Goal: Task Accomplishment & Management: Use online tool/utility

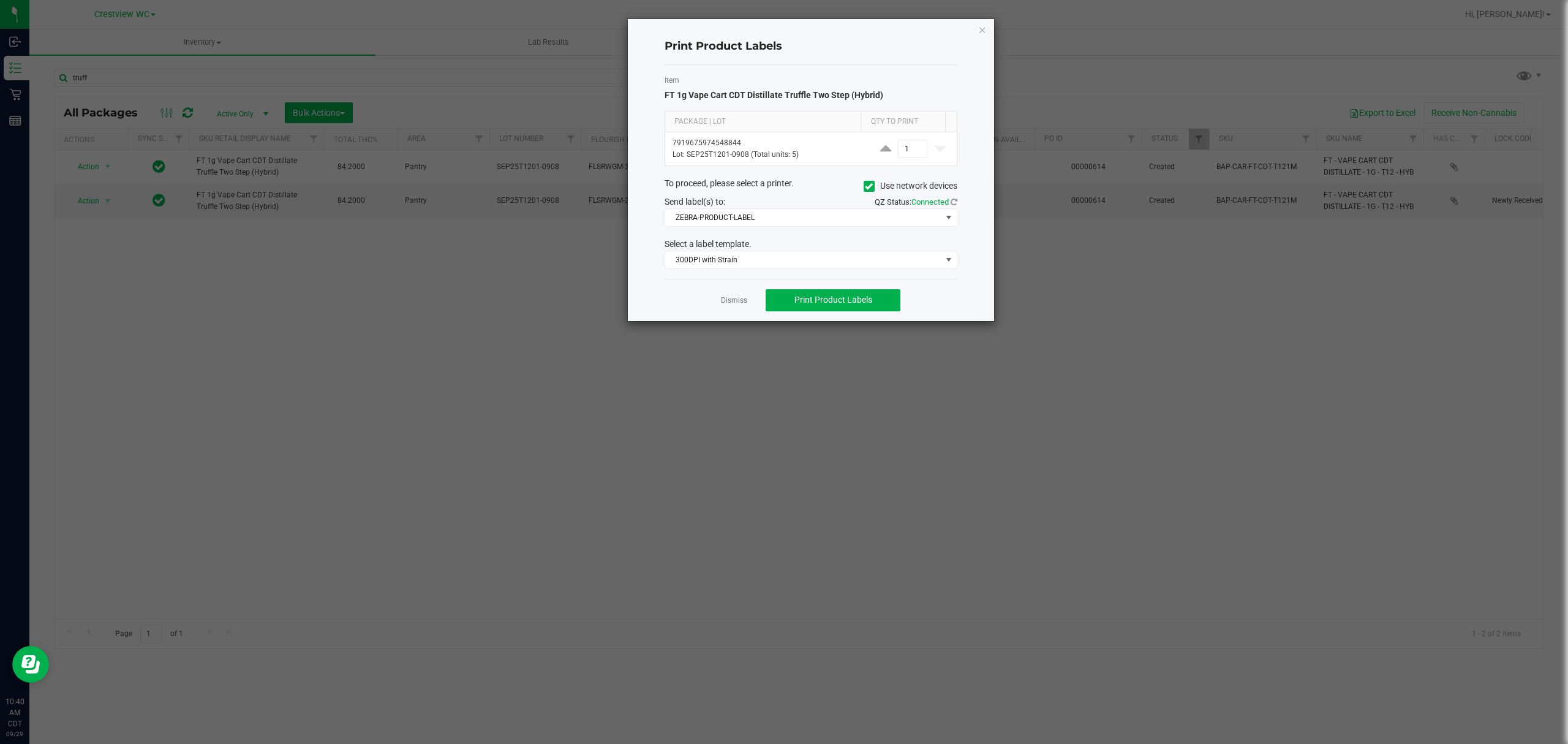
click at [988, 28] on div "Print Product Labels Item FT 1g Vape Cart CDT Distillate Truffle Two Step (Hybr…" at bounding box center [811, 170] width 367 height 302
click at [986, 28] on div "Print Product Labels Item FT 1g Vape Cart CDT Distillate Truffle Two Step (Hybr…" at bounding box center [811, 170] width 367 height 302
click at [980, 27] on icon "button" at bounding box center [982, 29] width 8 height 14
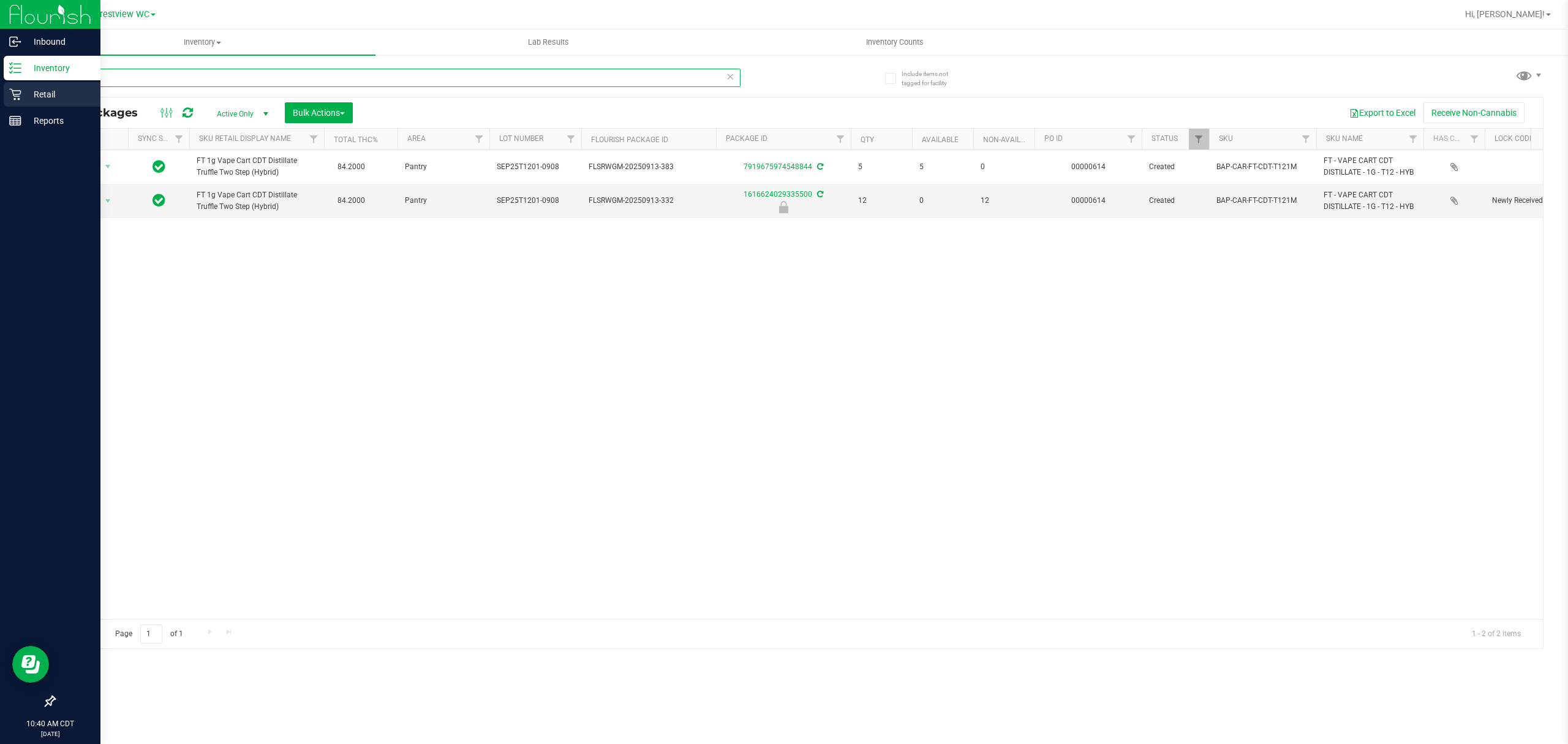
drag, startPoint x: 329, startPoint y: 74, endPoint x: 0, endPoint y: 103, distance: 330.3
click at [0, 103] on div "Inbound Inventory Retail Reports 10:40 AM CDT [DATE] 09/29 Crestview WC Hi, [PE…" at bounding box center [784, 372] width 1568 height 744
type input "1"
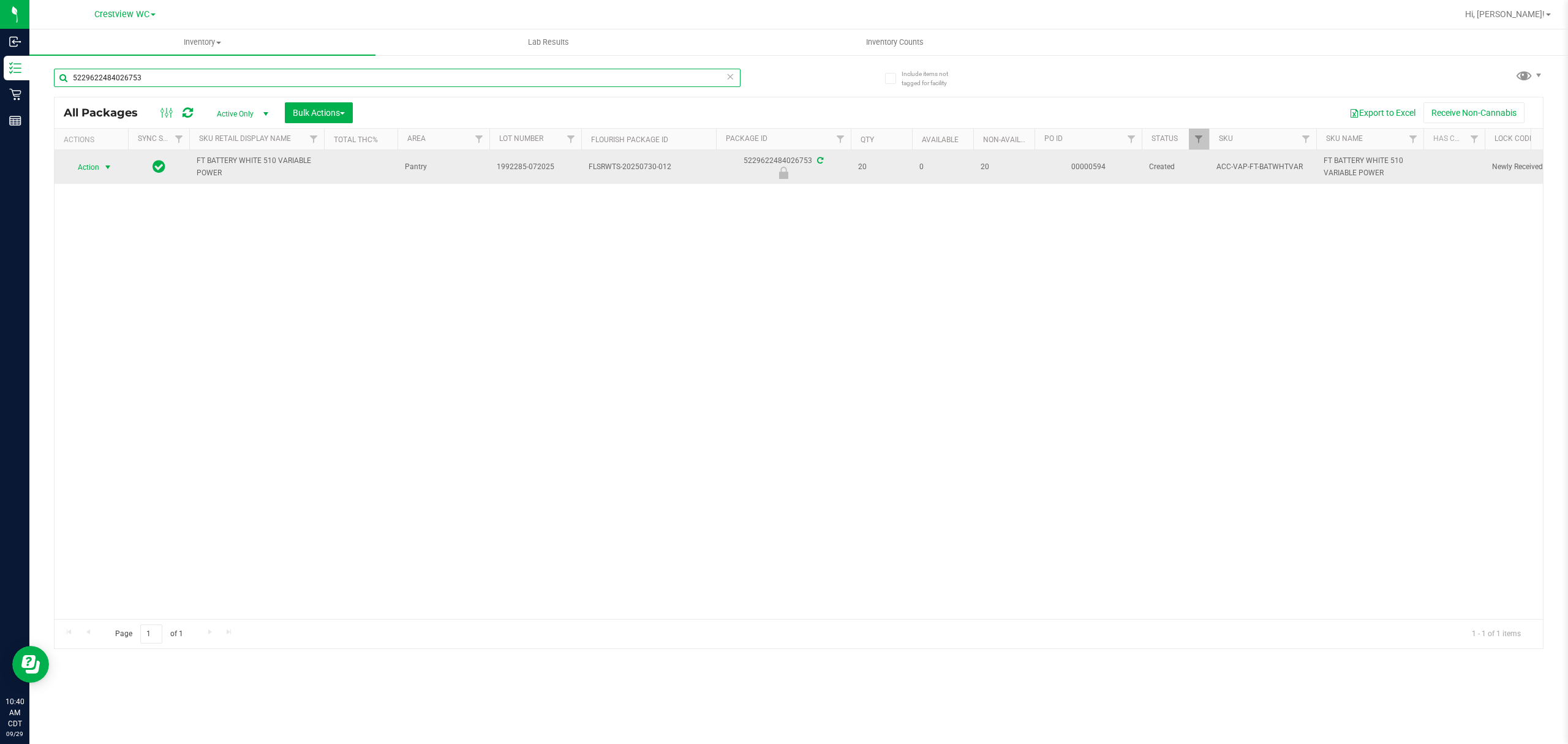
type input "5229622484026753"
click at [95, 173] on span "Action" at bounding box center [83, 167] width 33 height 17
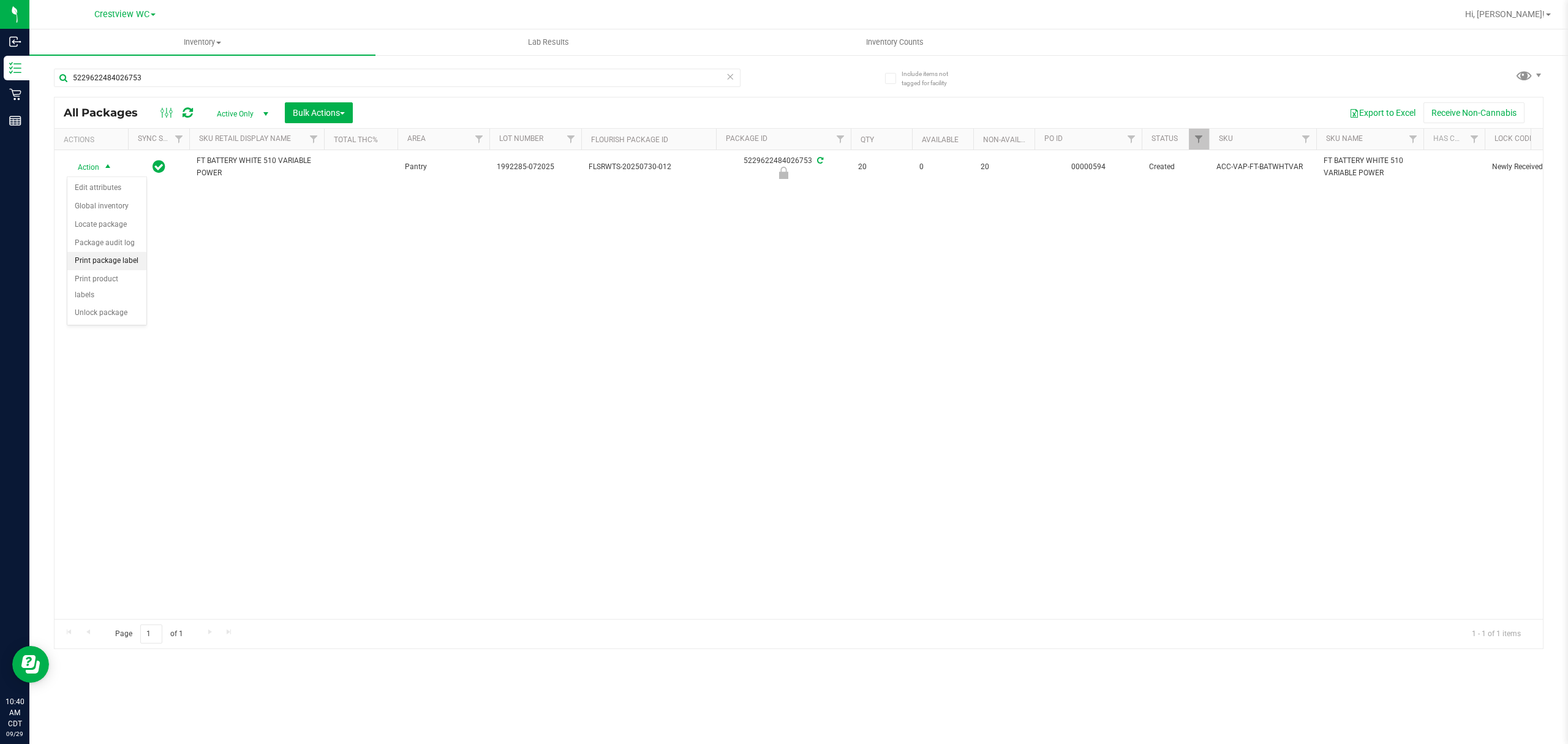
click at [115, 261] on li "Print package label" at bounding box center [107, 261] width 79 height 18
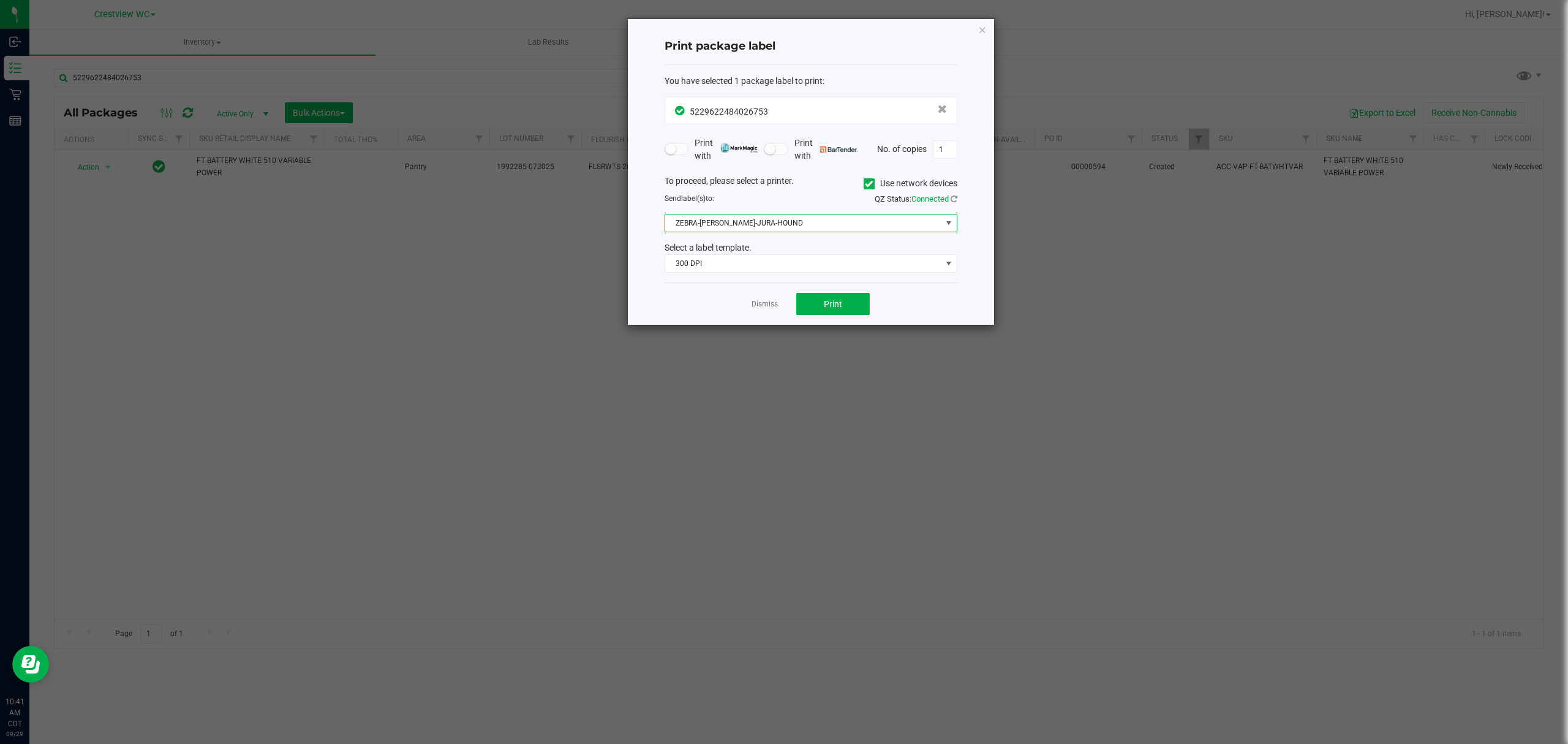
click at [754, 228] on span "ZEBRA-[PERSON_NAME]-JURA-HOUND" at bounding box center [803, 223] width 276 height 17
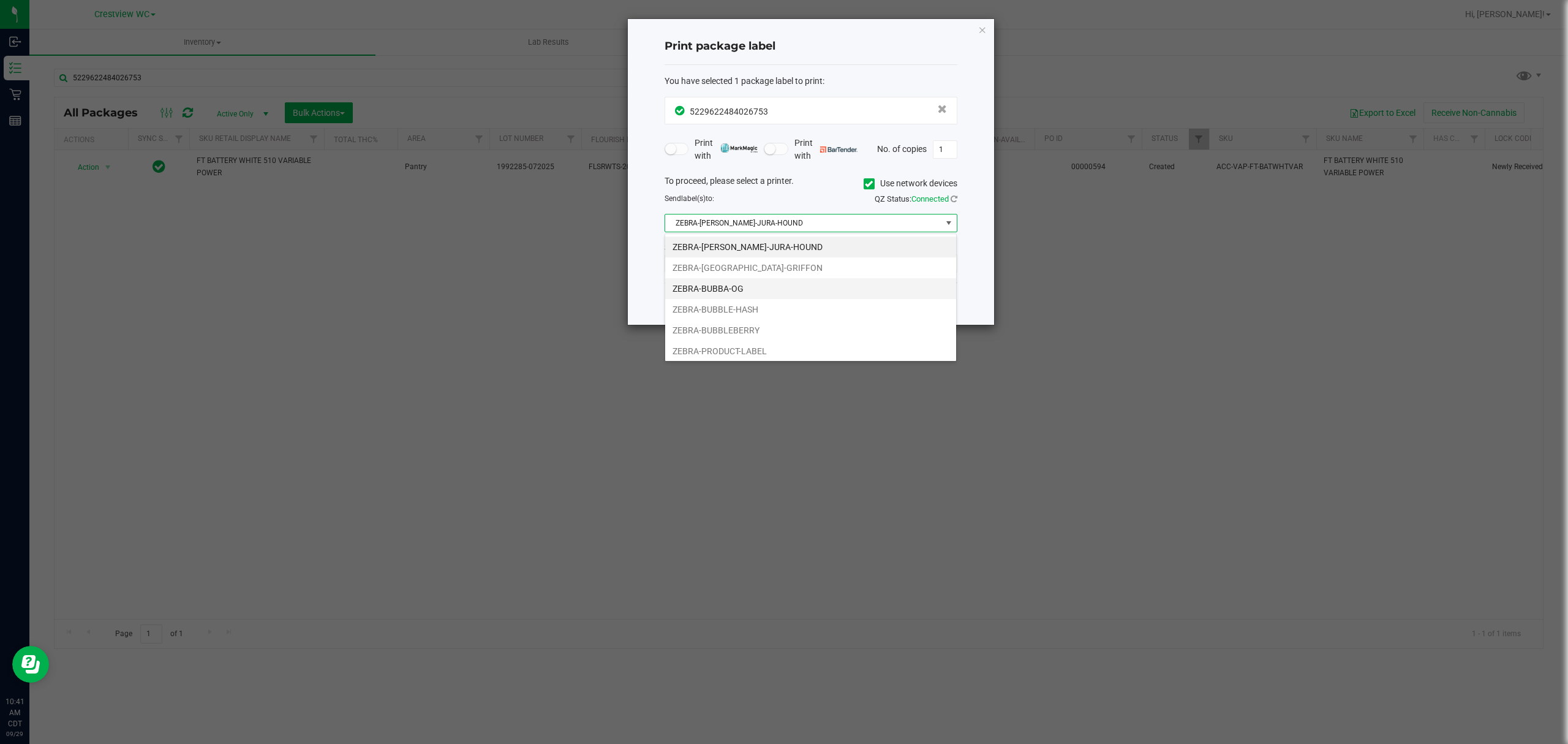
scroll to position [18, 292]
click at [773, 345] on li "ZEBRA-PRODUCT-LABEL" at bounding box center [811, 351] width 291 height 20
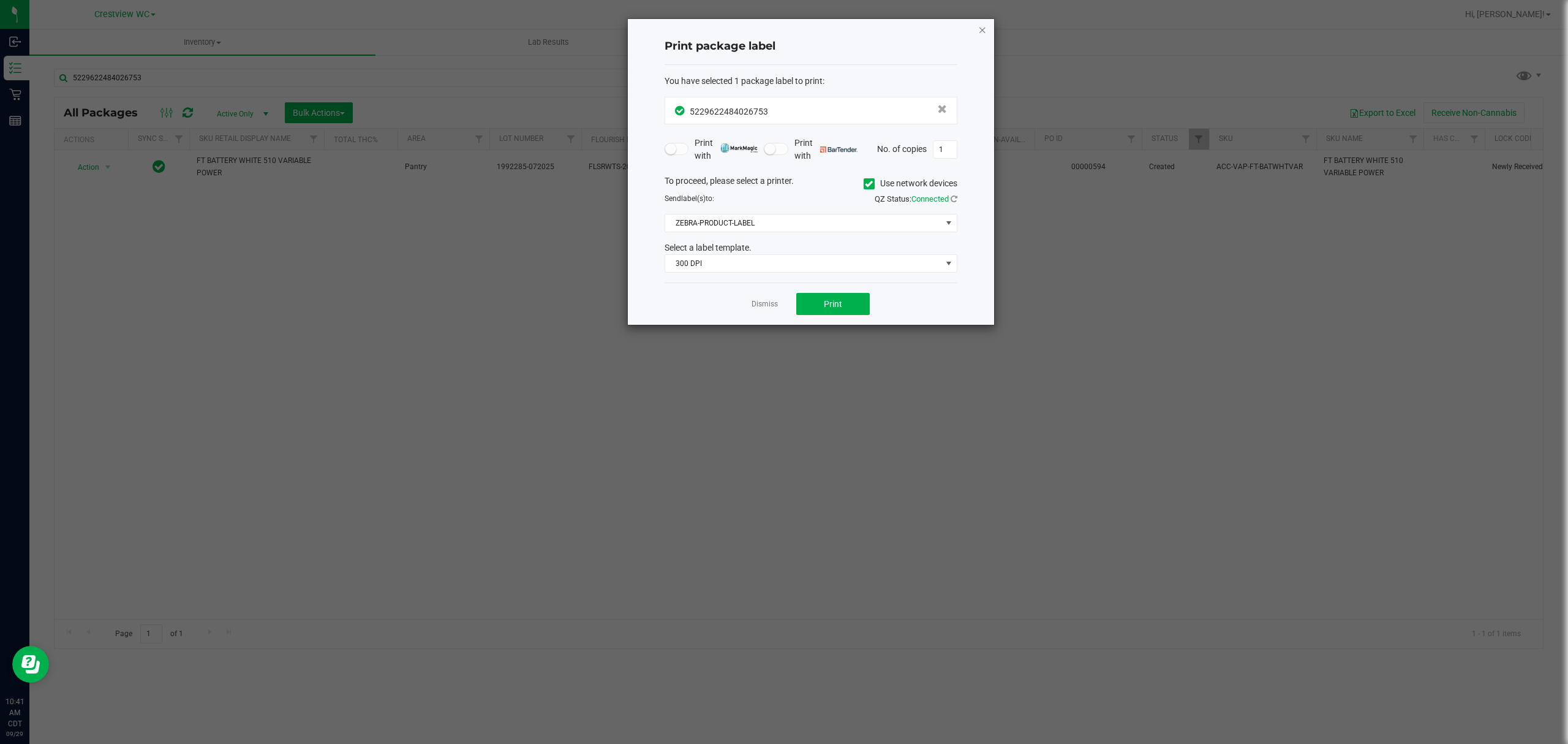
click at [979, 27] on icon "button" at bounding box center [982, 29] width 8 height 14
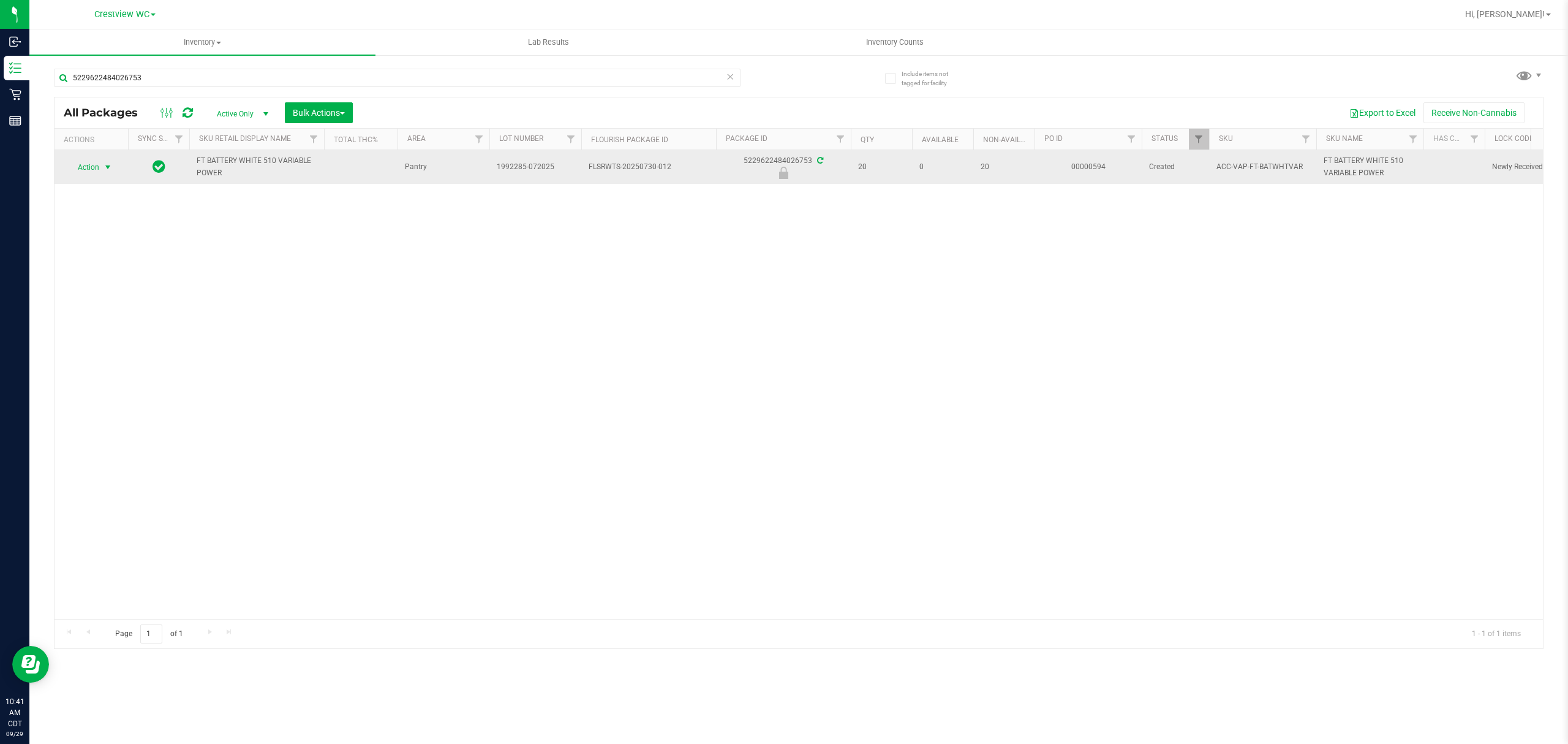
click at [111, 170] on span "select" at bounding box center [108, 167] width 10 height 10
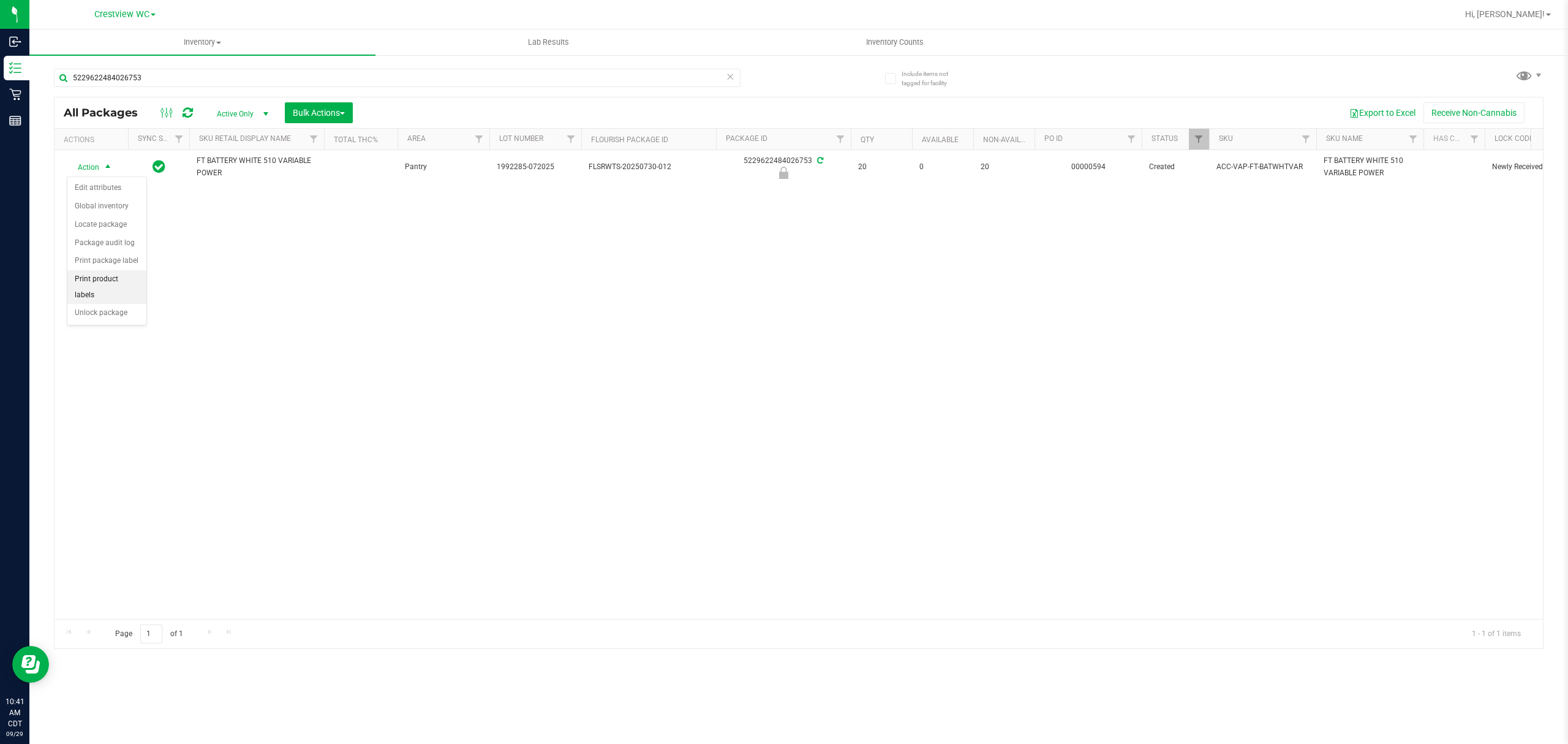
click at [136, 286] on li "Print product labels" at bounding box center [107, 287] width 79 height 33
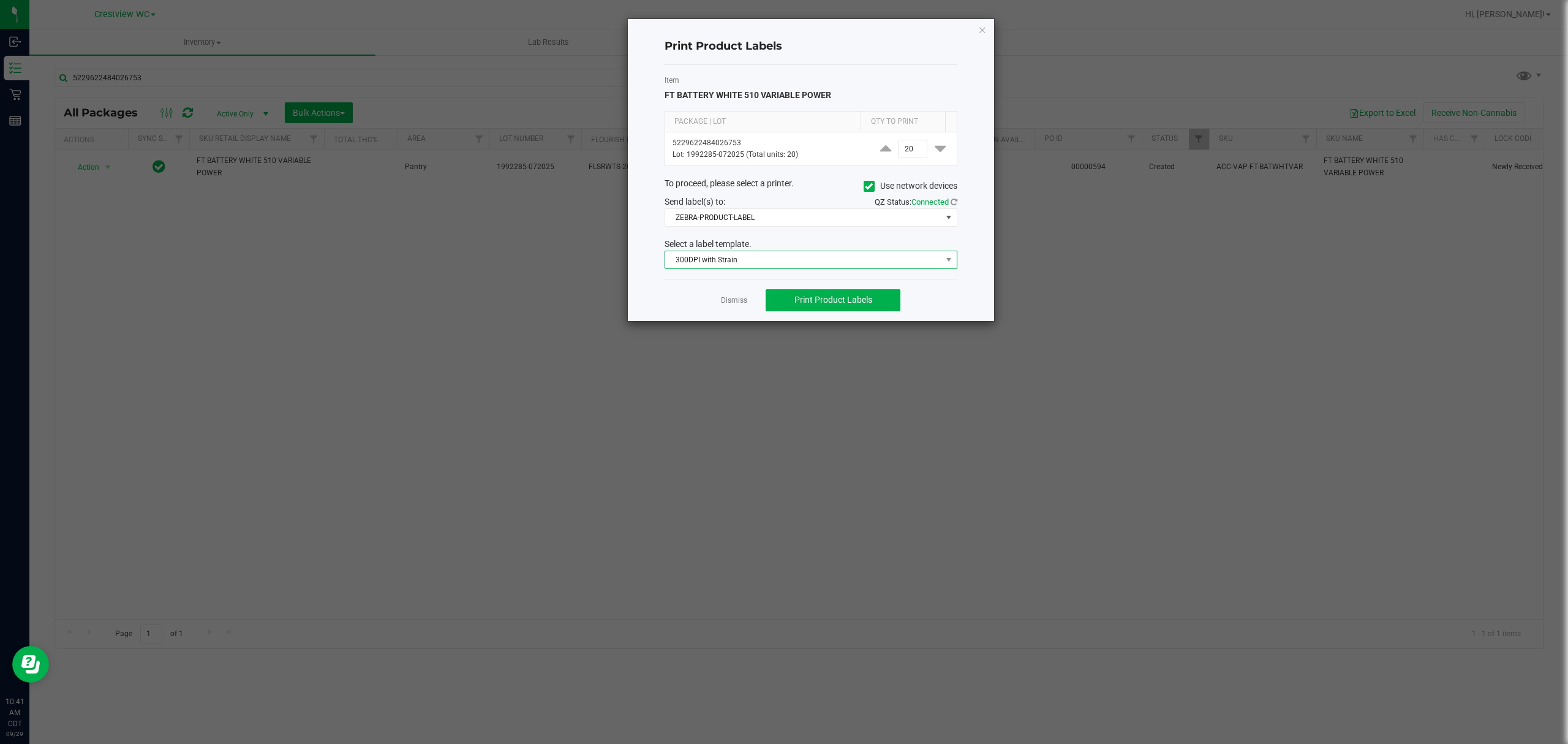
click at [857, 260] on span "300DPI with Strain" at bounding box center [803, 260] width 276 height 17
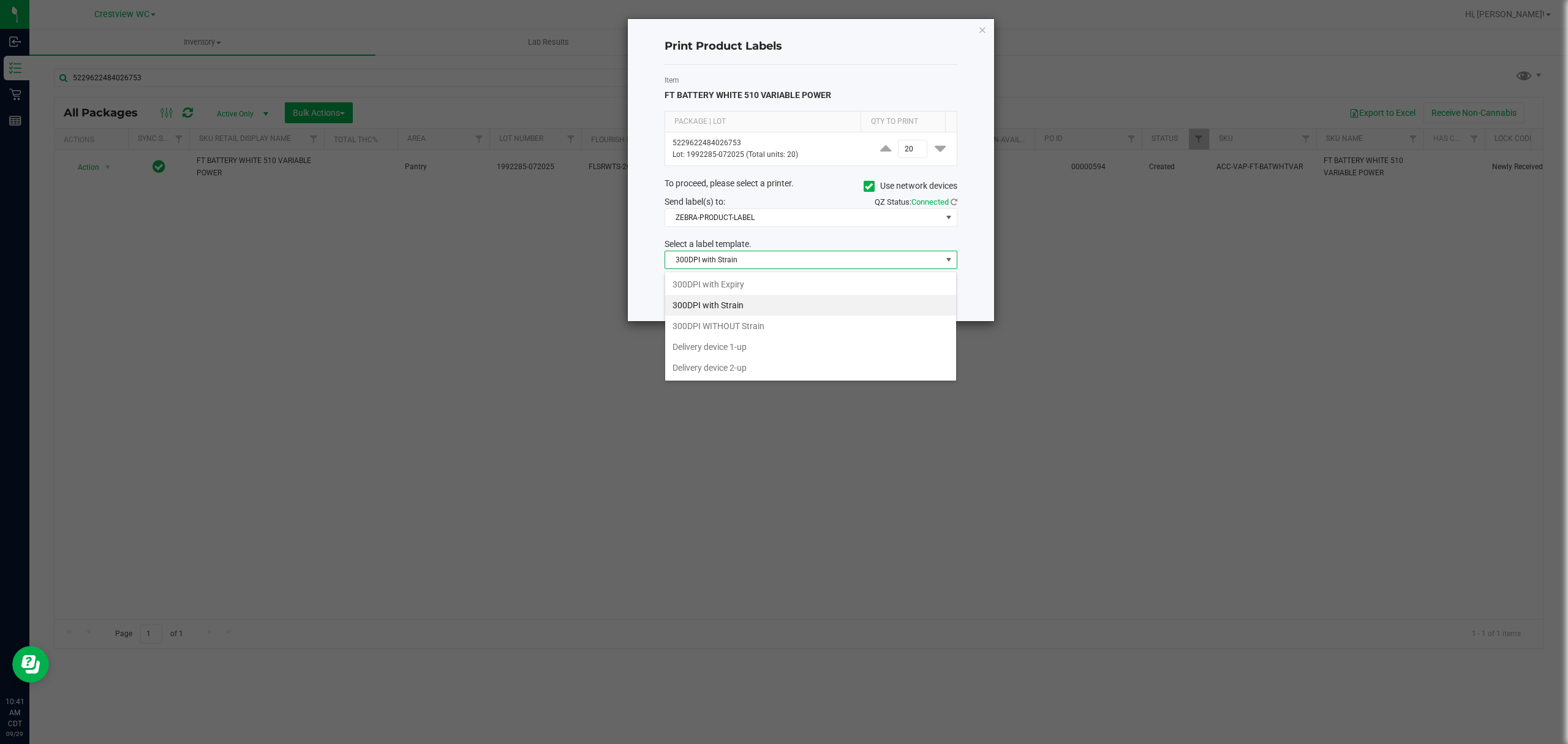
click at [755, 378] on li "Delivery device 2-up" at bounding box center [811, 367] width 291 height 20
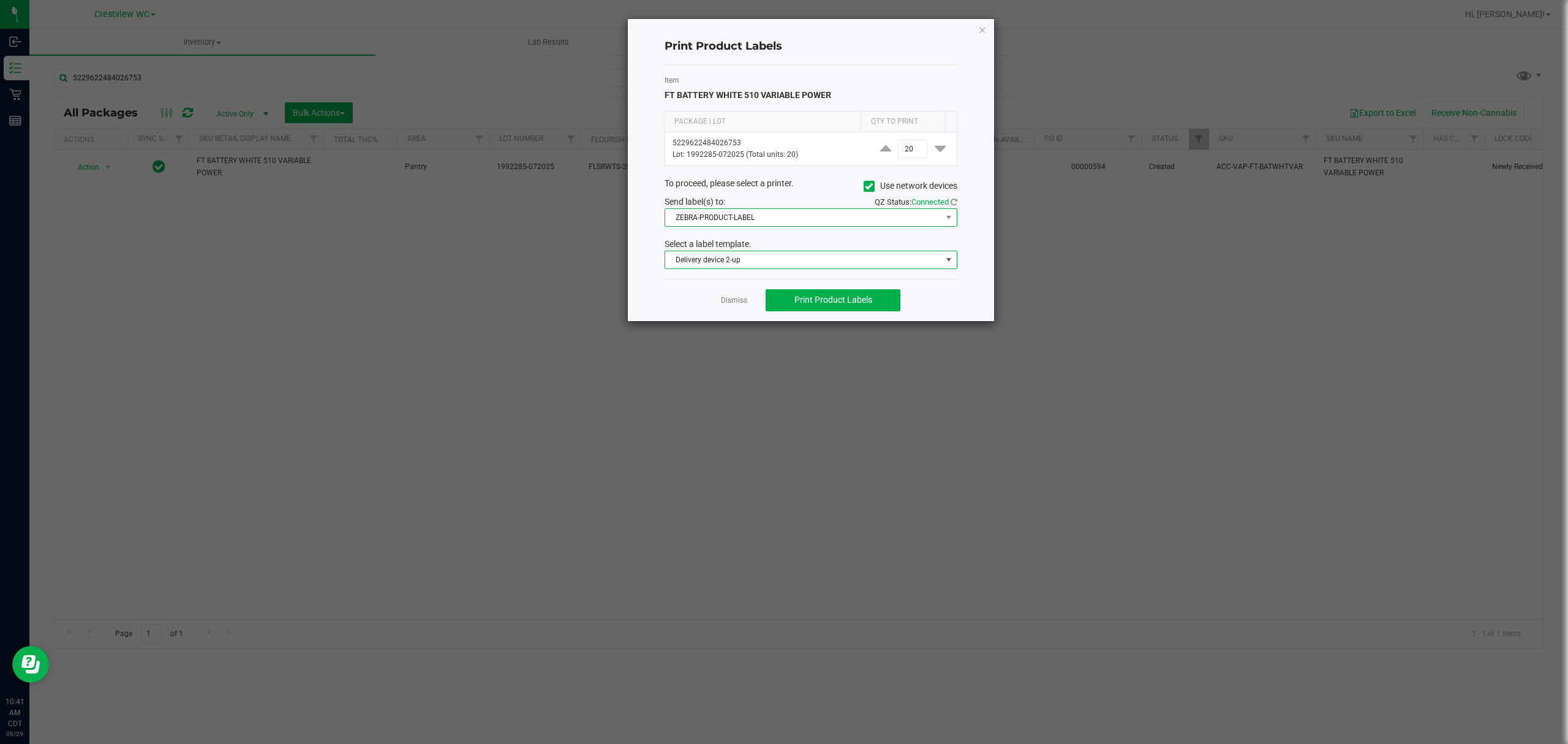
click at [755, 224] on span "ZEBRA-PRODUCT-LABEL" at bounding box center [803, 217] width 276 height 17
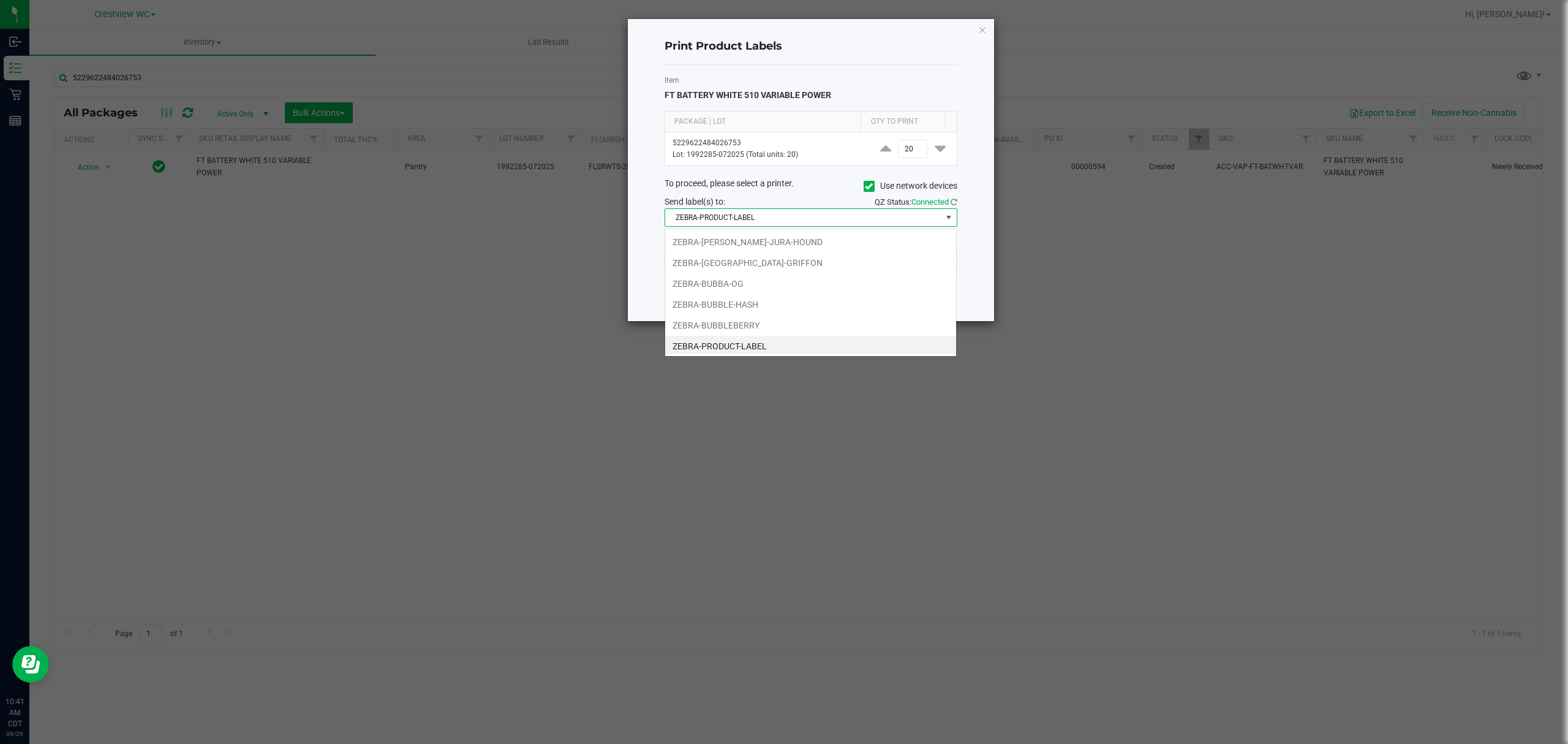
scroll to position [5, 0]
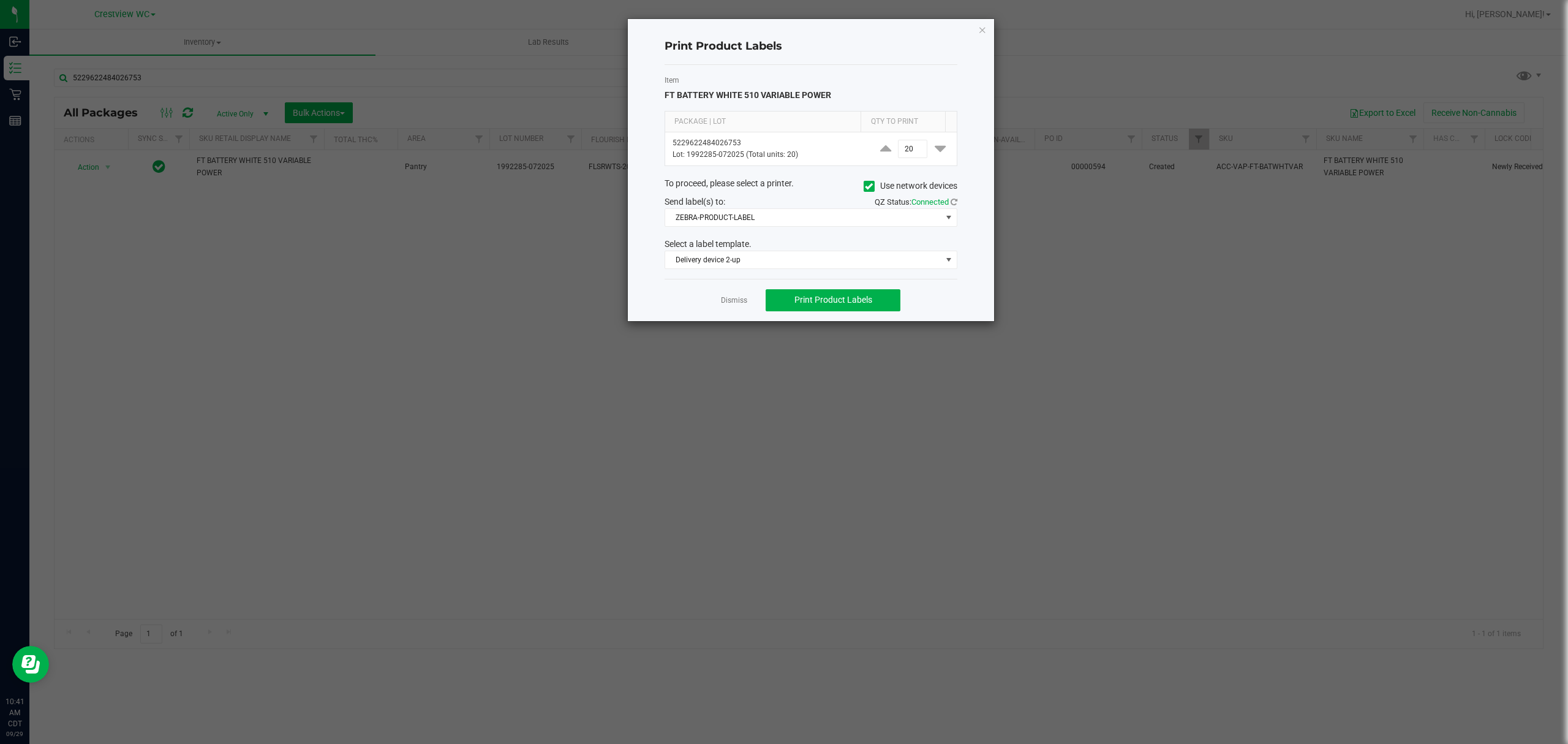
click at [1139, 361] on ngb-modal-window "Print Product Labels Item FT BATTERY WHITE 510 VARIABLE POWER Package | Lot Qty…" at bounding box center [789, 372] width 1578 height 744
click at [859, 304] on span "Print Product Labels" at bounding box center [833, 299] width 78 height 10
click at [982, 27] on icon "button" at bounding box center [982, 29] width 8 height 14
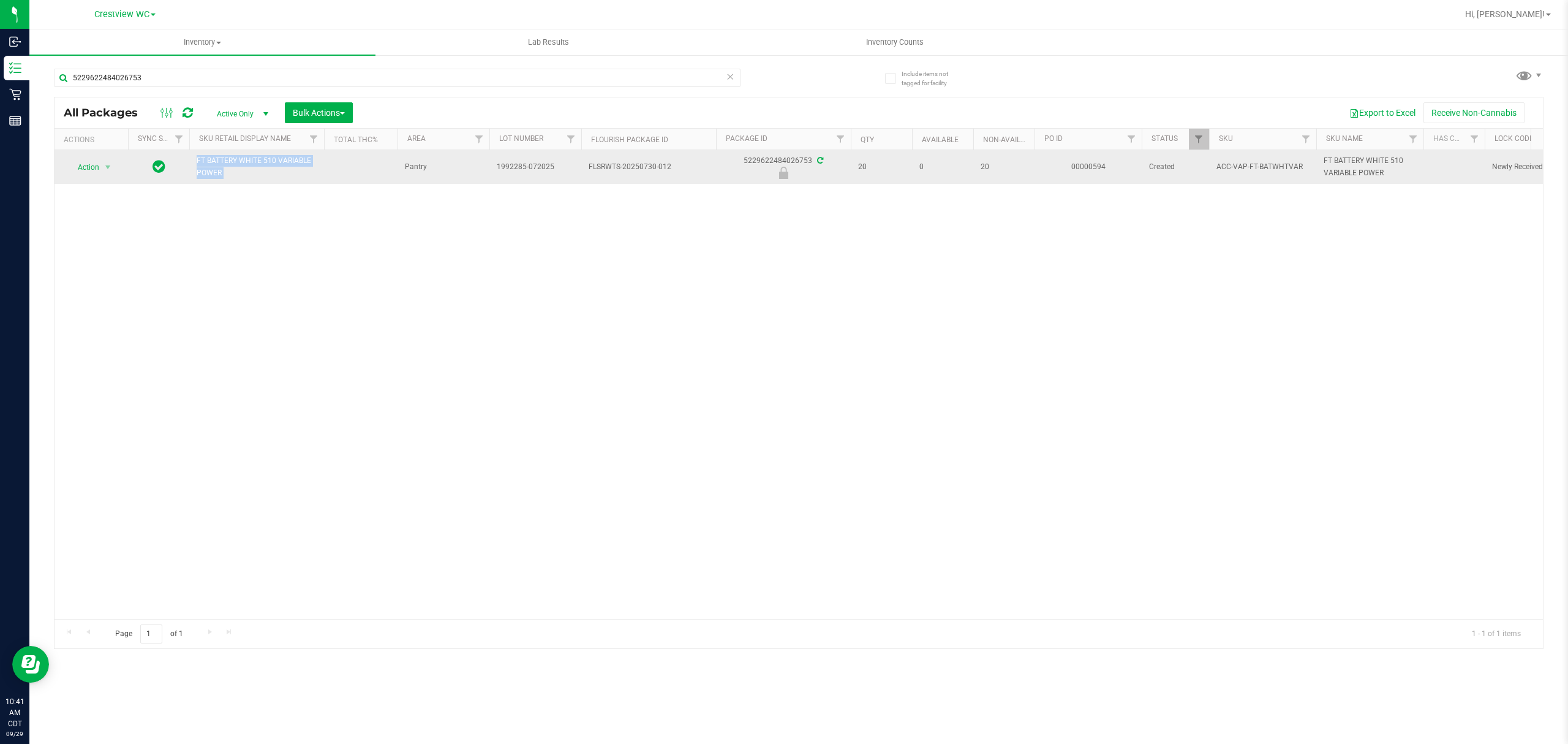
drag, startPoint x: 373, startPoint y: 167, endPoint x: 187, endPoint y: 164, distance: 186.0
click at [187, 164] on tr "Action Action Edit attributes Global inventory Locate package Package audit log…" at bounding box center [1482, 167] width 2855 height 33
copy tr "FT BATTERY WHITE 510 VARIABLE POWER"
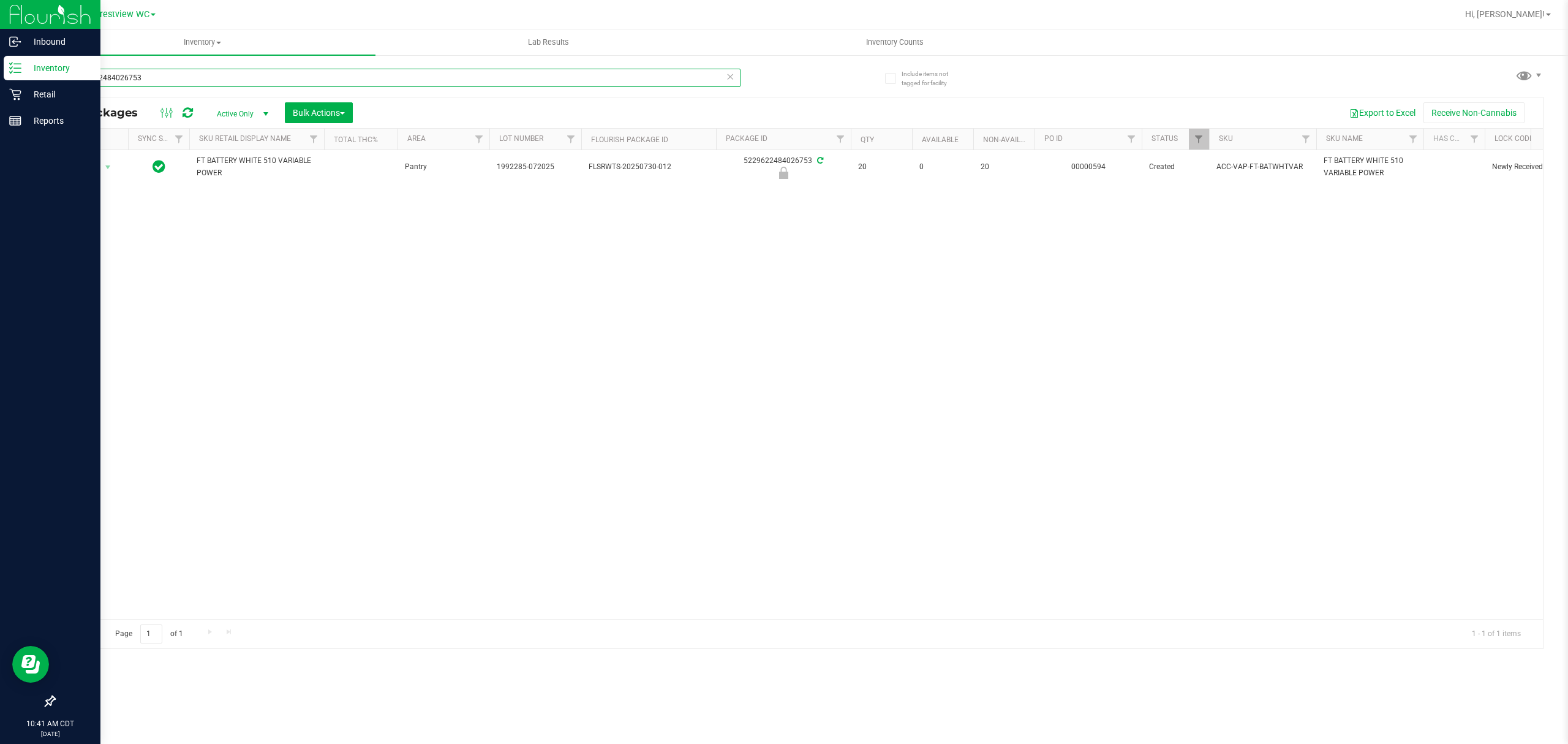
drag, startPoint x: 239, startPoint y: 73, endPoint x: 60, endPoint y: 81, distance: 179.2
click at [0, 82] on div "Inbound Inventory Retail Reports 10:41 AM CDT [DATE] 09/29 Crestview WC Hi, [PE…" at bounding box center [784, 372] width 1568 height 744
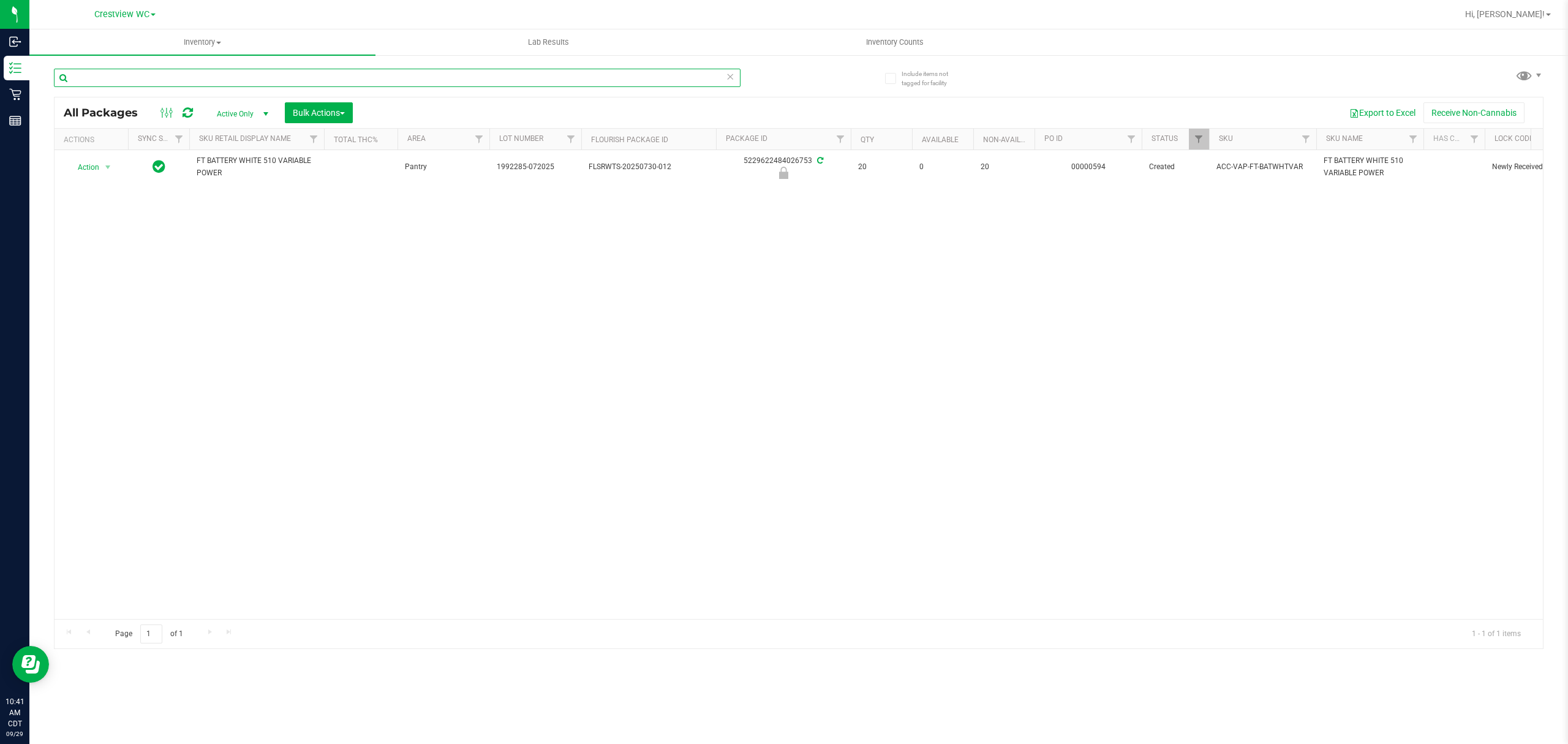
paste input "FT BATTERY WHITE 510 VARIABLE POWER"
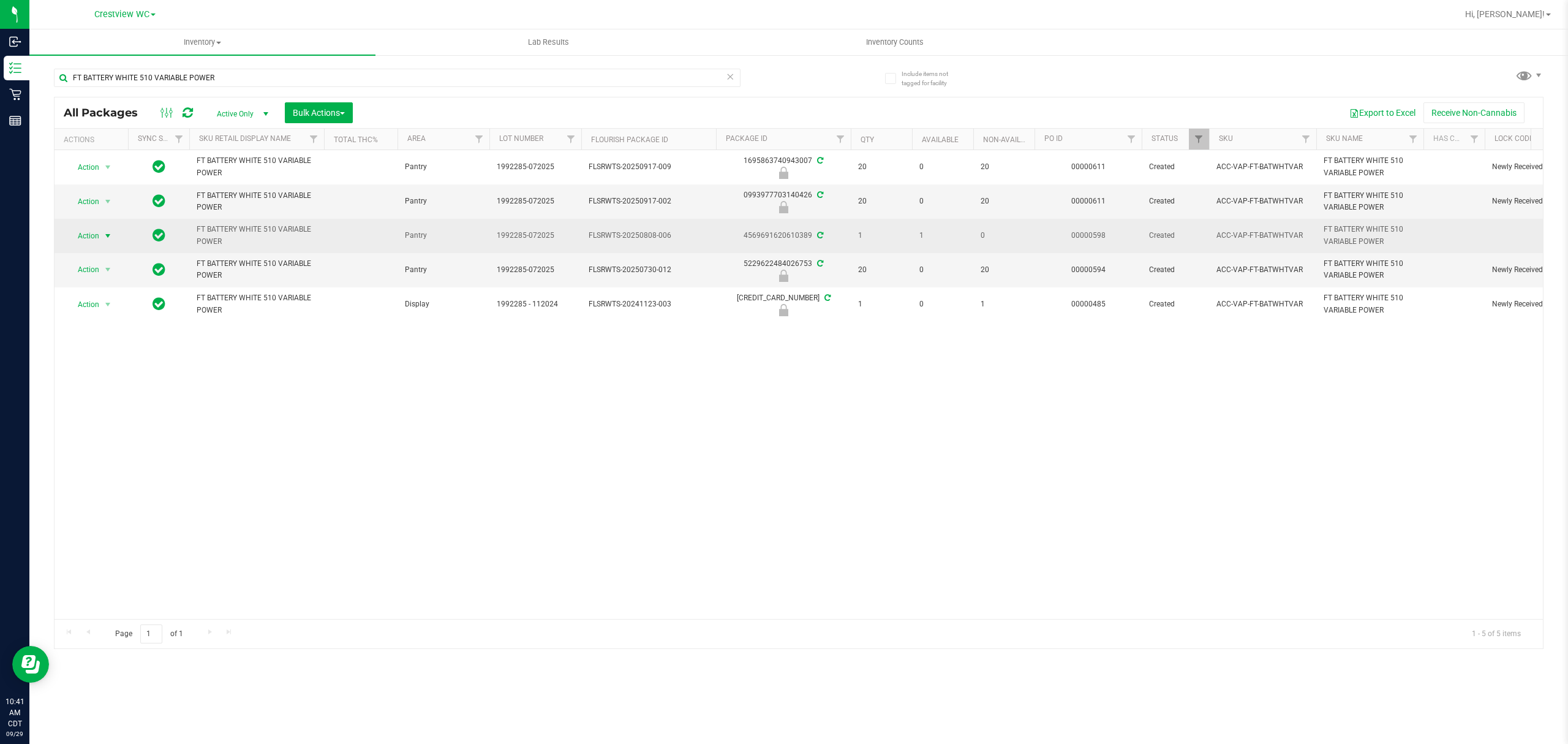
click at [99, 233] on span "Action" at bounding box center [83, 236] width 33 height 17
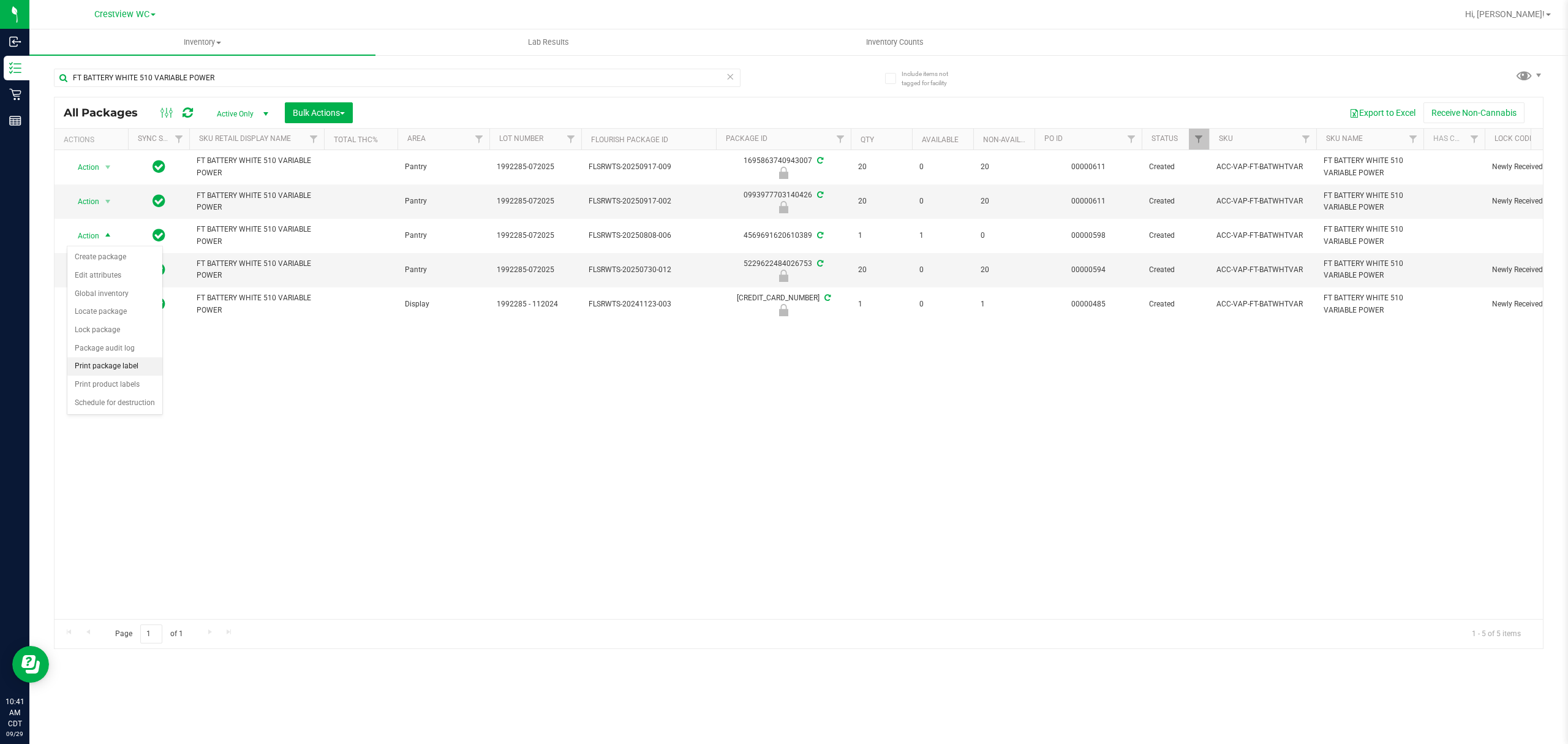
click at [143, 370] on li "Print package label" at bounding box center [114, 366] width 95 height 18
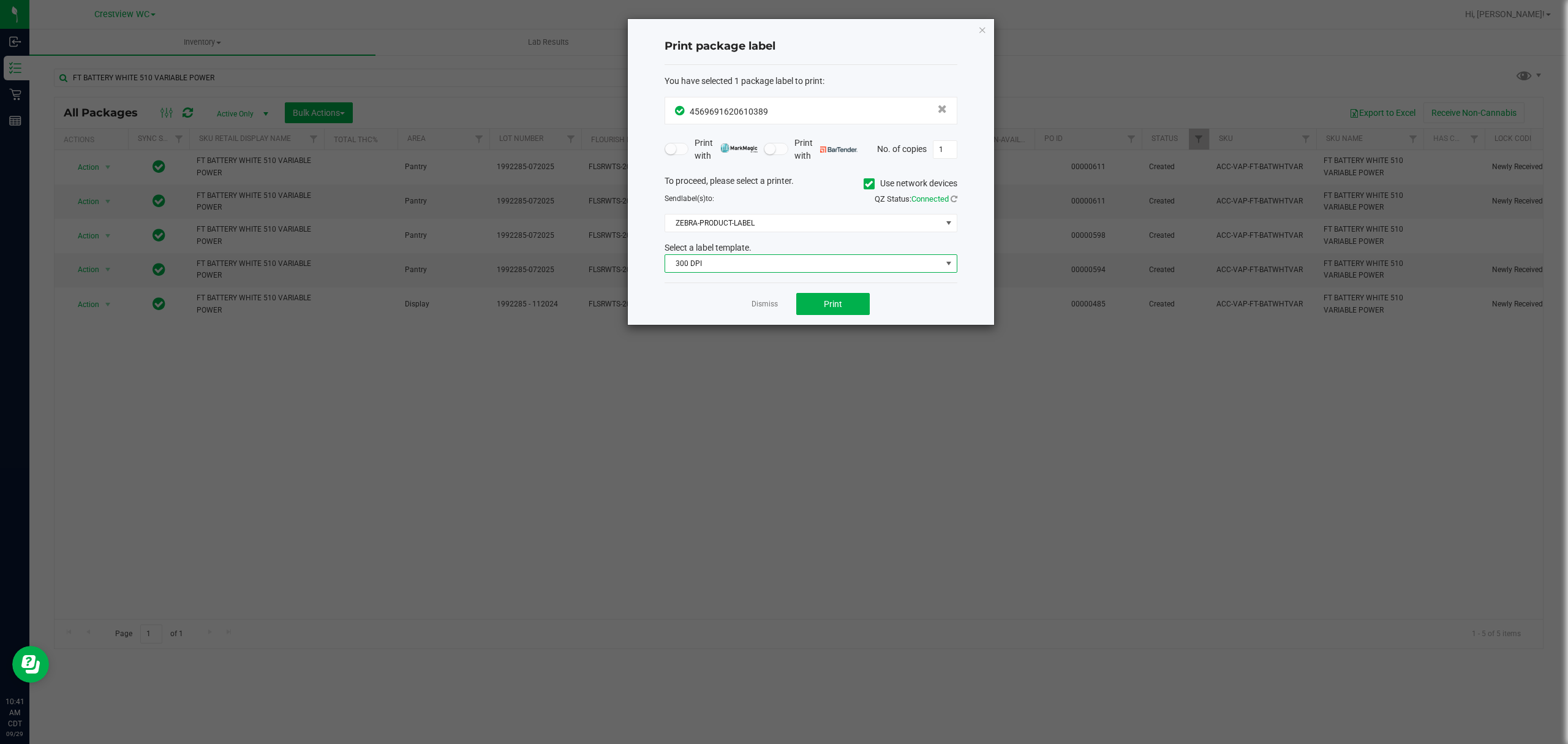
drag, startPoint x: 845, startPoint y: 261, endPoint x: 826, endPoint y: 268, distance: 20.2
click at [846, 261] on span "300 DPI" at bounding box center [803, 263] width 276 height 17
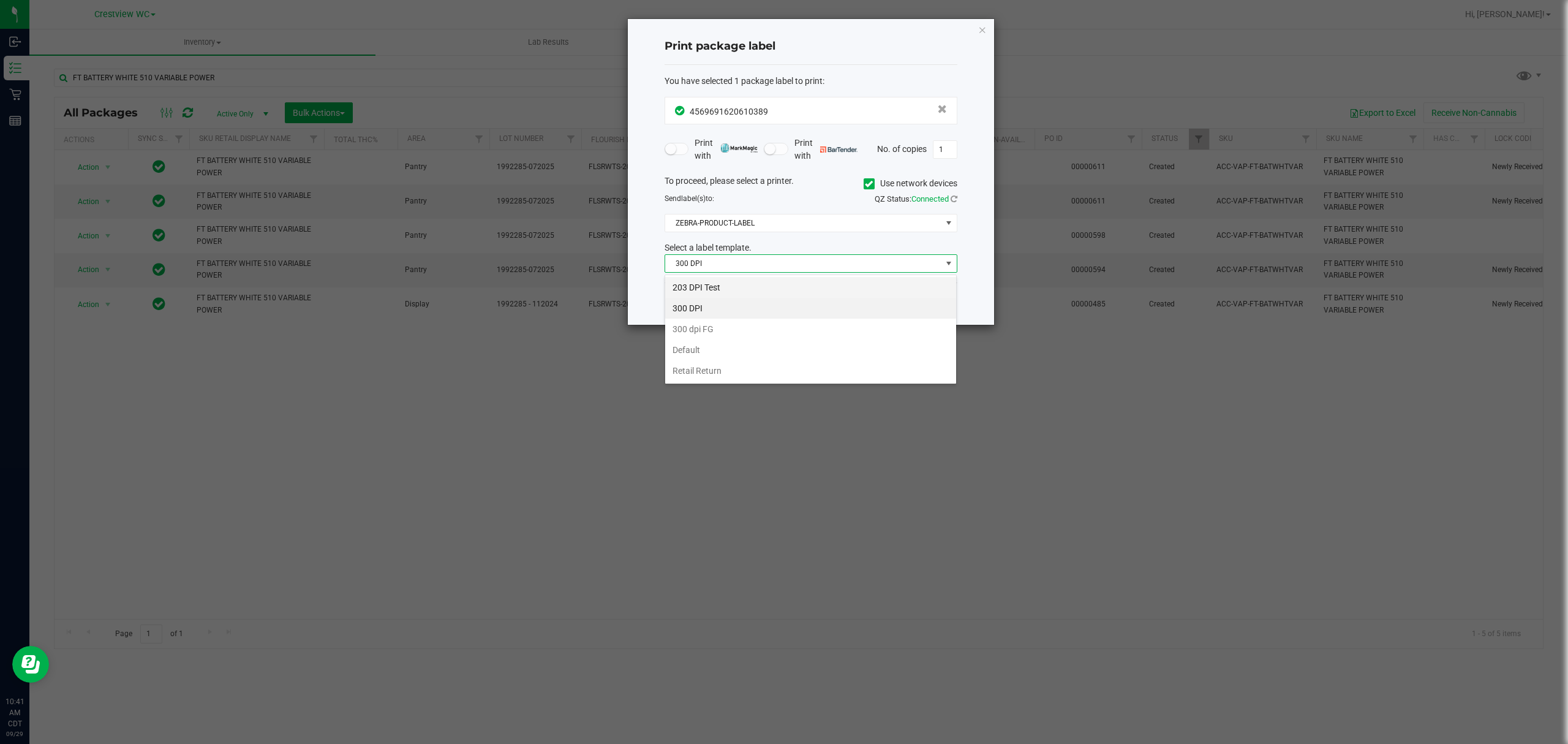
scroll to position [18, 292]
click at [814, 280] on li "203 DPI Test" at bounding box center [811, 287] width 291 height 20
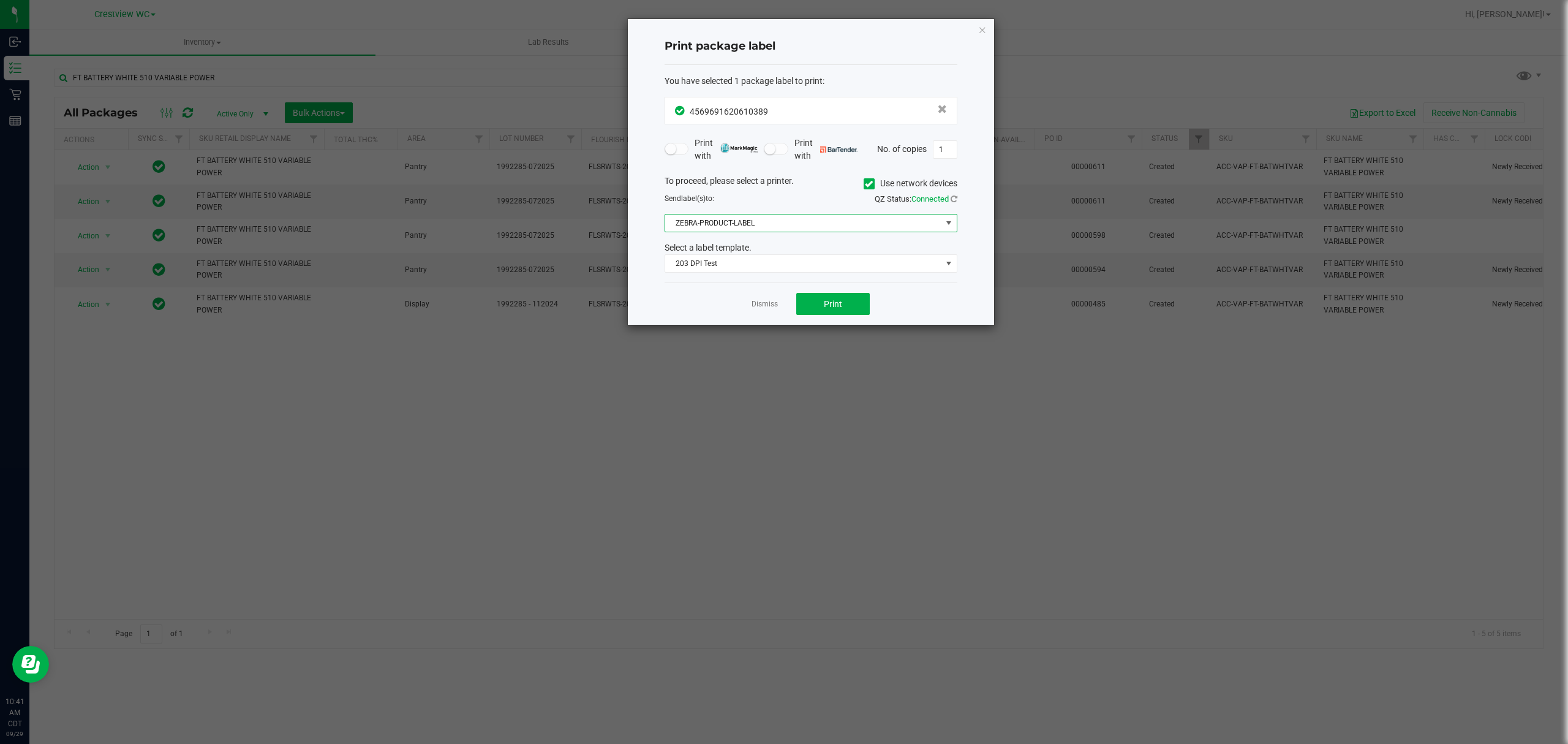
click at [851, 223] on span "ZEBRA-PRODUCT-LABEL" at bounding box center [803, 223] width 276 height 17
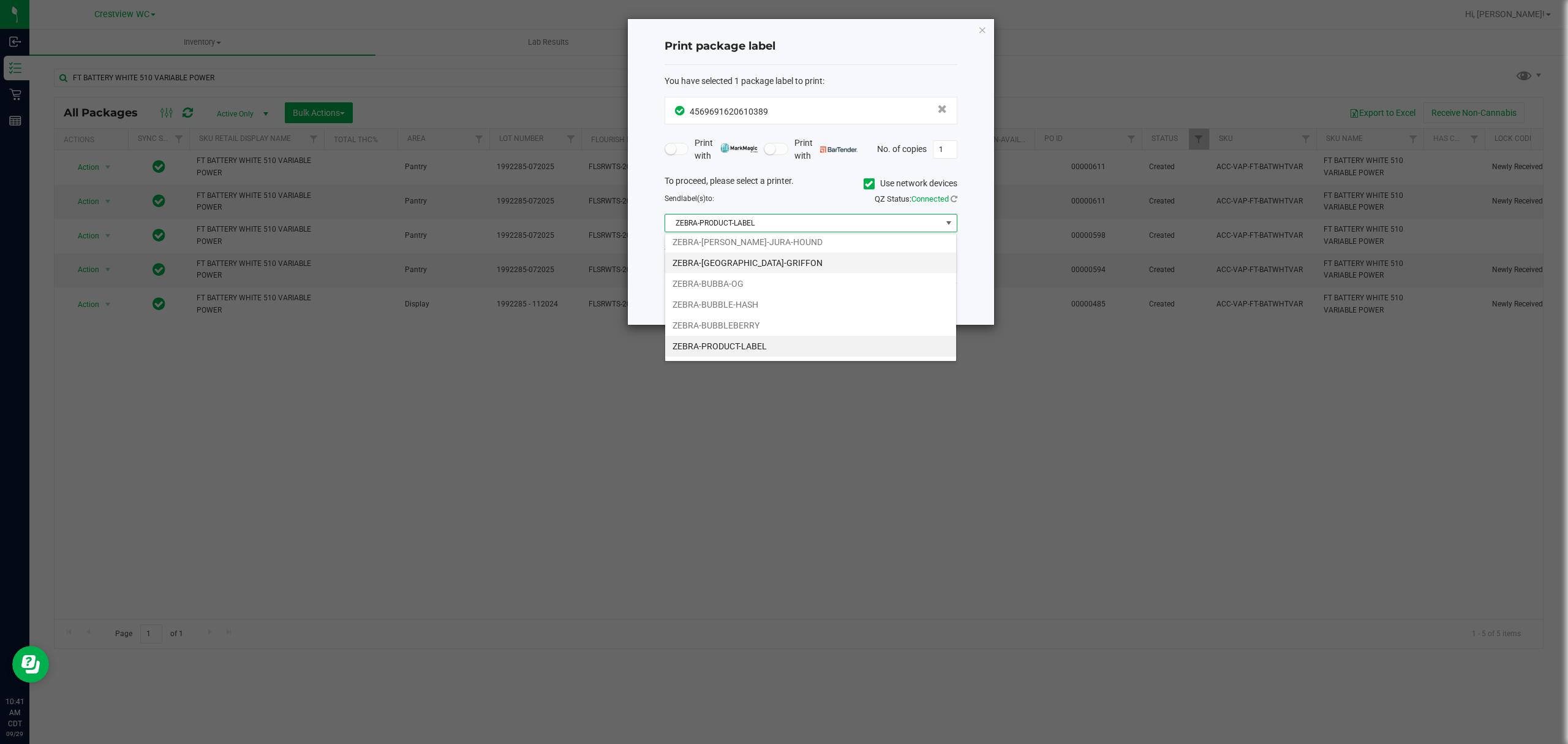
click at [802, 267] on li "ZEBRA-[GEOGRAPHIC_DATA]-GRIFFON" at bounding box center [811, 262] width 291 height 20
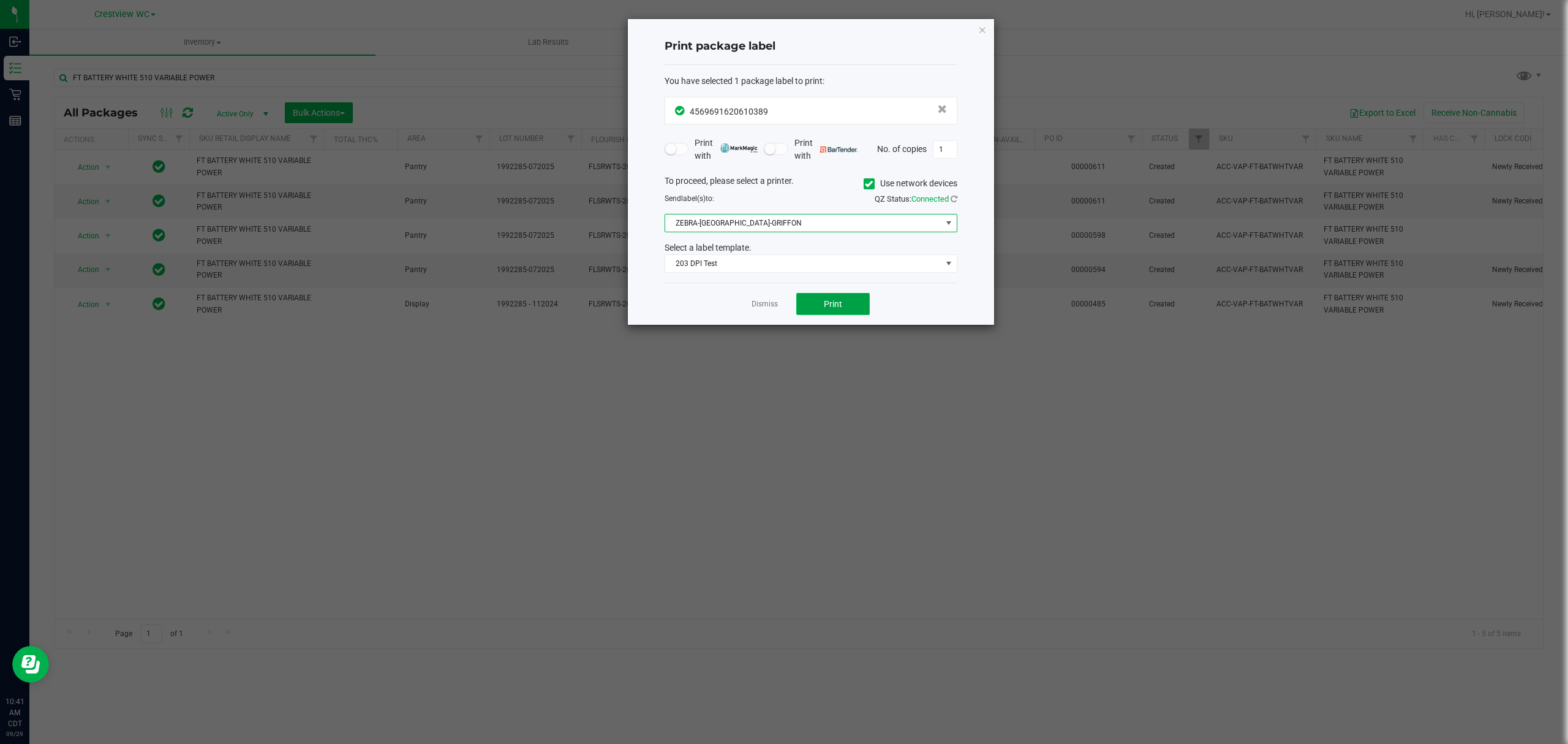
click at [818, 304] on button "Print" at bounding box center [832, 304] width 73 height 22
click at [982, 28] on icon "button" at bounding box center [982, 29] width 8 height 14
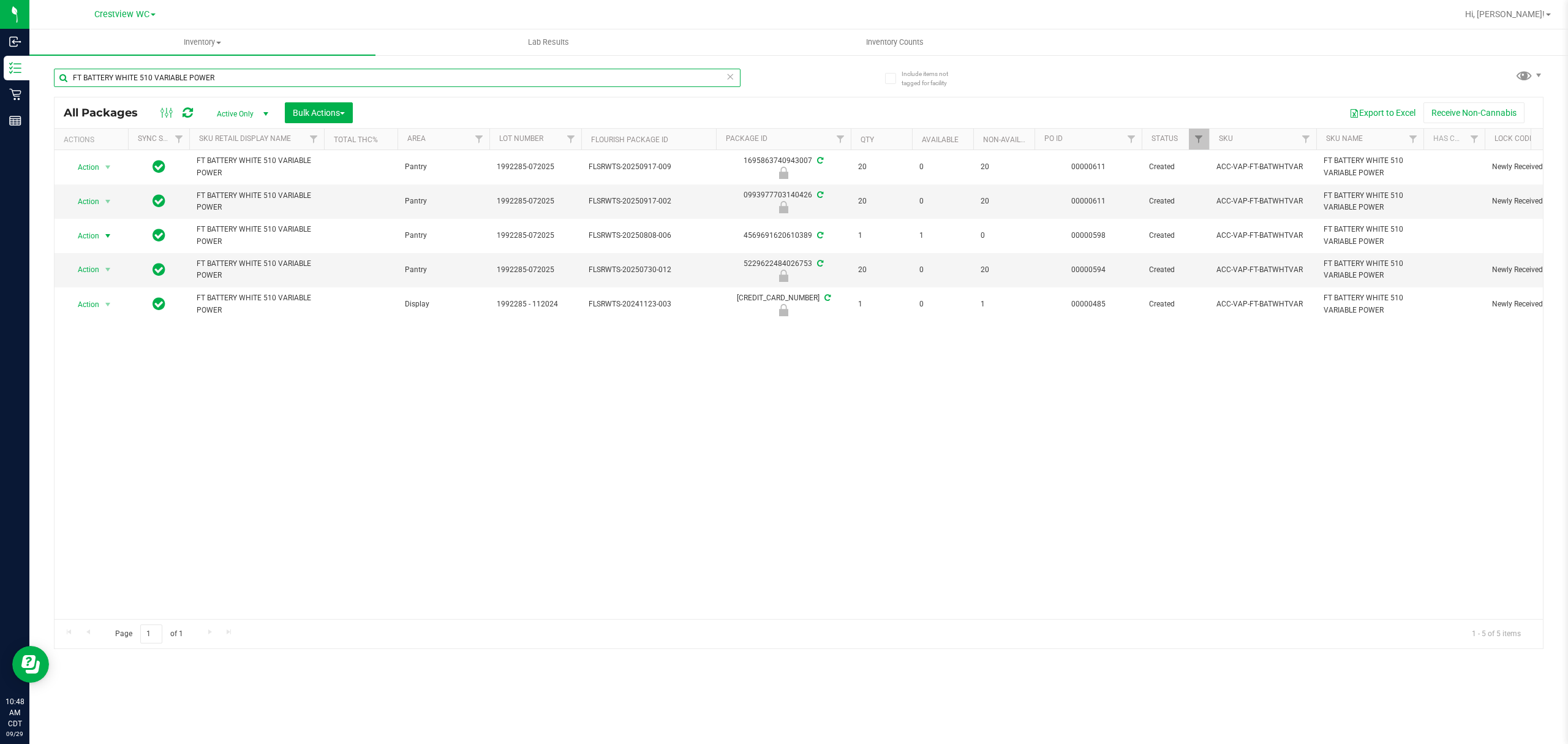
click at [242, 77] on input "FT BATTERY WHITE 510 VARIABLE POWER" at bounding box center [397, 78] width 687 height 18
type input "F"
type input "tangerine"
